Goal: Information Seeking & Learning: Learn about a topic

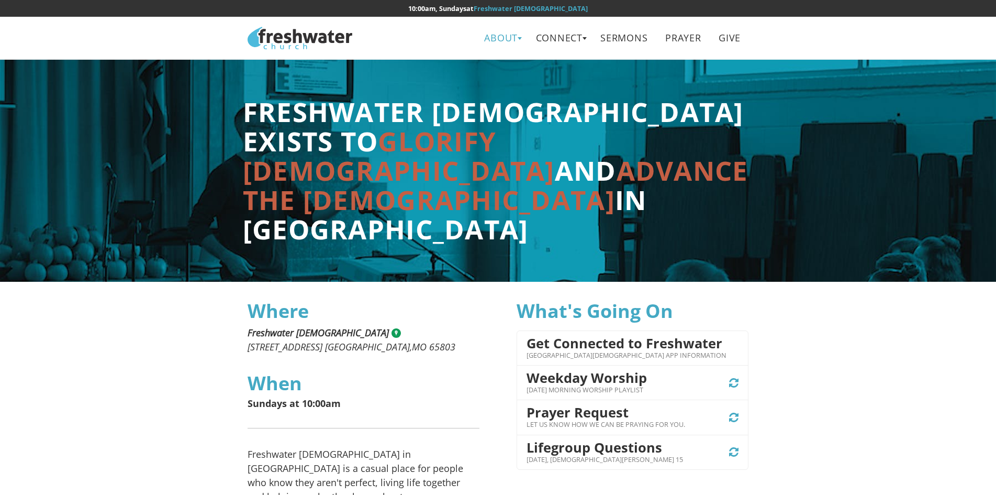
click at [505, 36] on link "About" at bounding box center [501, 38] width 49 height 24
click at [494, 83] on link "Leadership" at bounding box center [505, 83] width 83 height 21
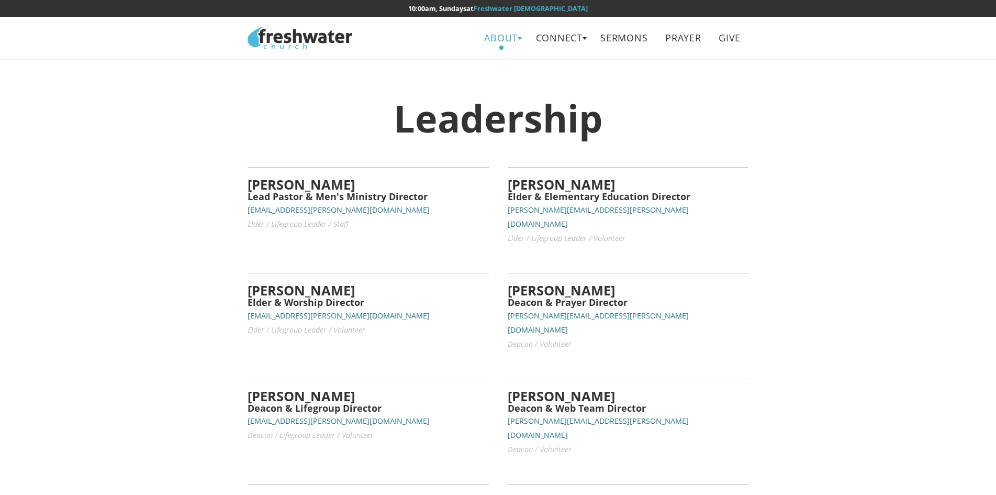
click at [498, 33] on link "About" at bounding box center [501, 38] width 49 height 24
click at [489, 62] on link "Beliefs" at bounding box center [505, 61] width 83 height 21
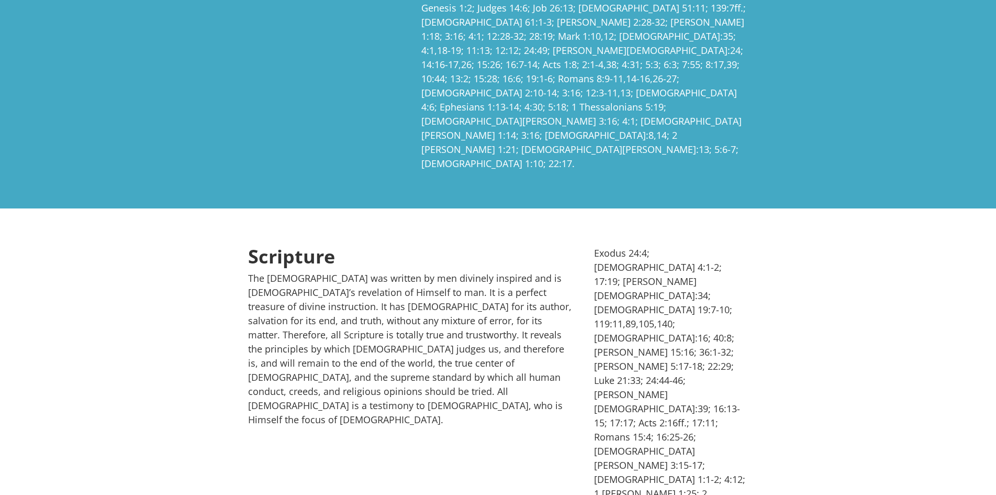
scroll to position [492, 0]
